Goal: Navigation & Orientation: Find specific page/section

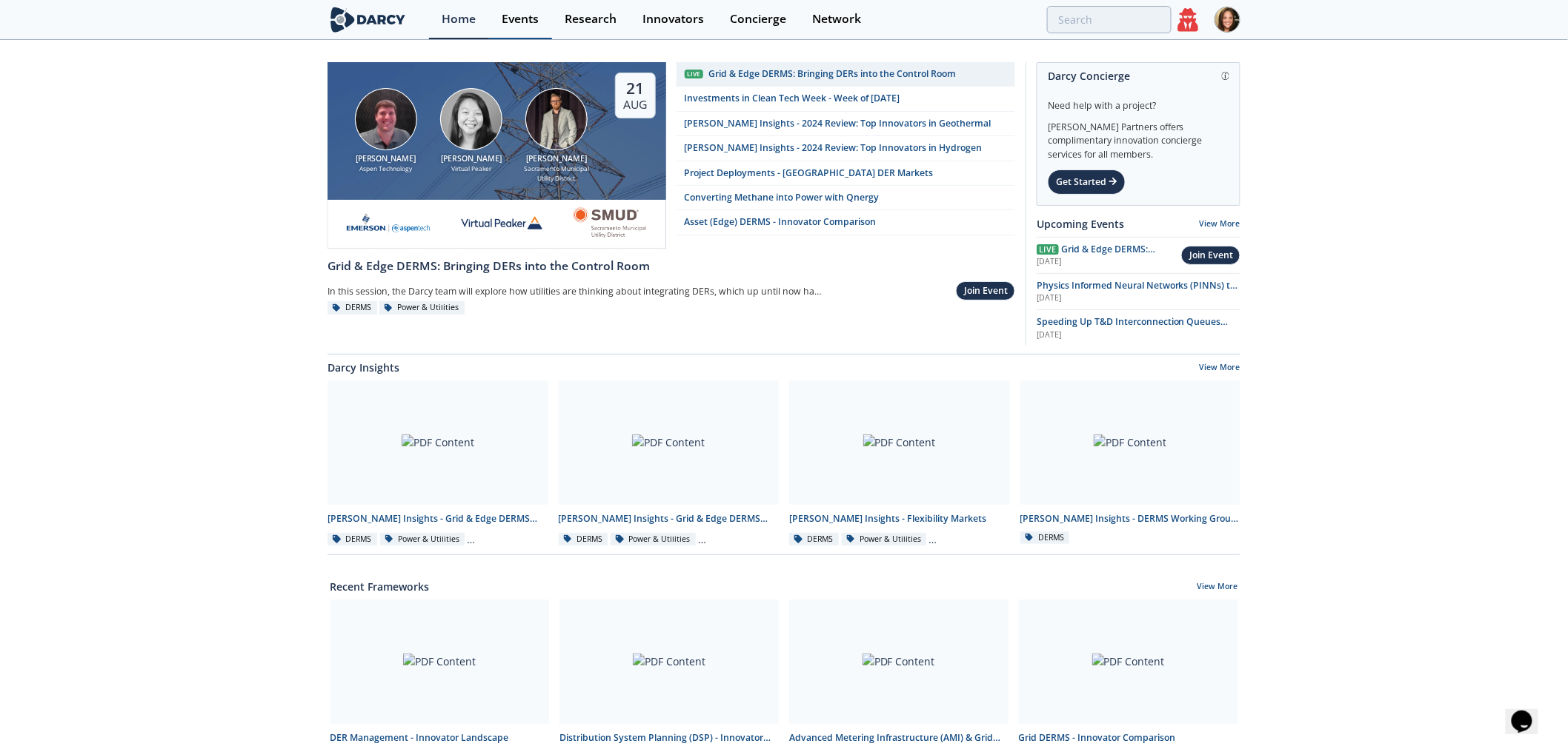
click at [524, 13] on div "Events" at bounding box center [520, 19] width 37 height 12
